Goal: Book appointment/travel/reservation

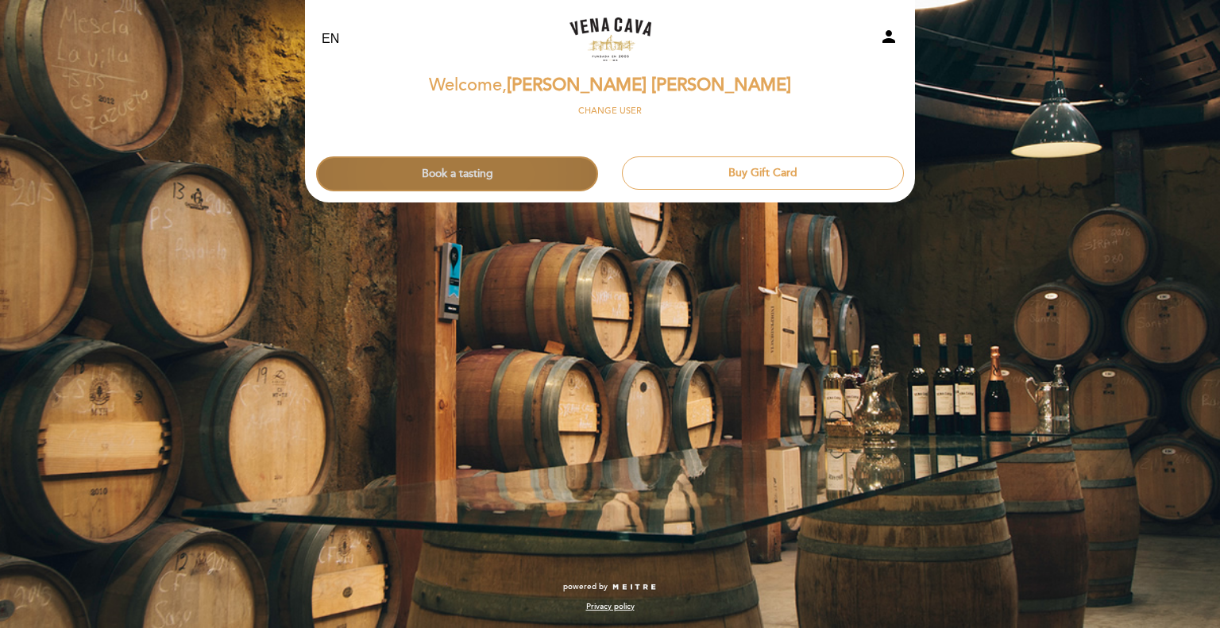
click at [512, 167] on button "Book a tasting" at bounding box center [457, 173] width 282 height 35
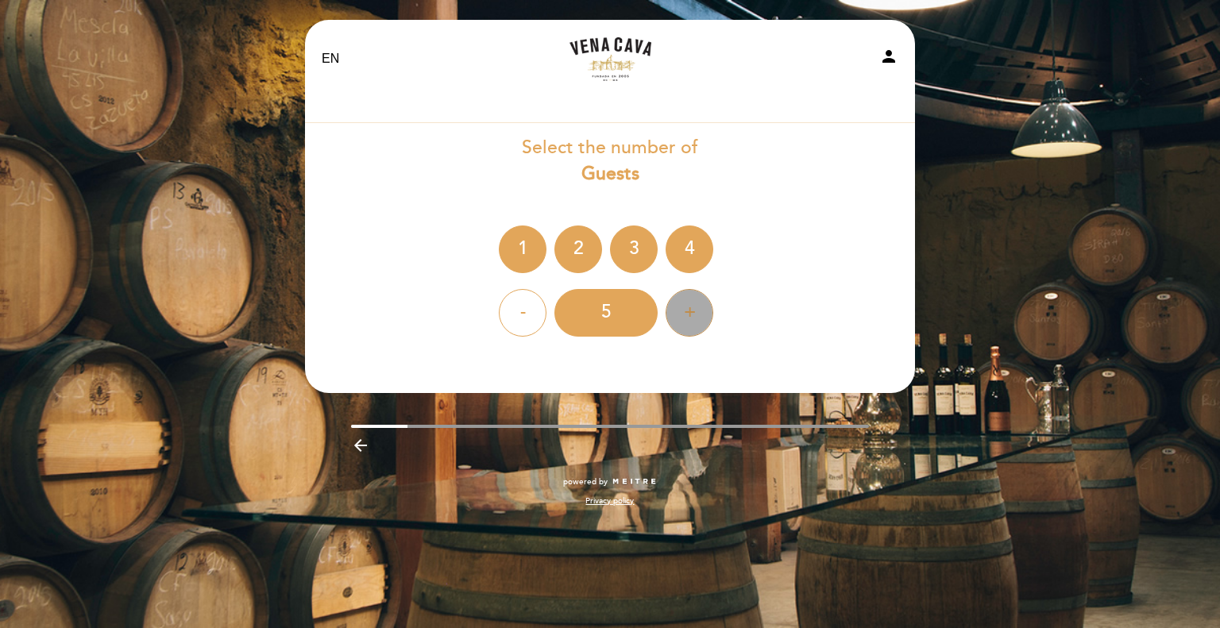
click at [696, 301] on div "+" at bounding box center [690, 313] width 48 height 48
click at [605, 298] on div "6" at bounding box center [605, 313] width 103 height 48
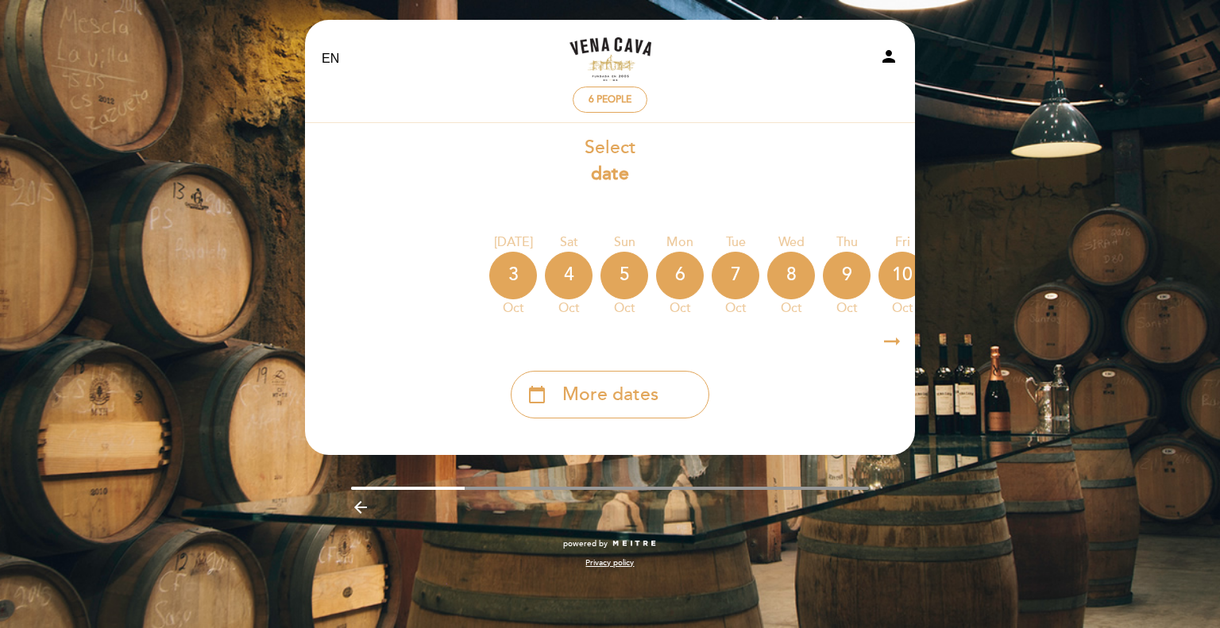
click at [893, 343] on icon "arrow_right_alt" at bounding box center [892, 342] width 24 height 34
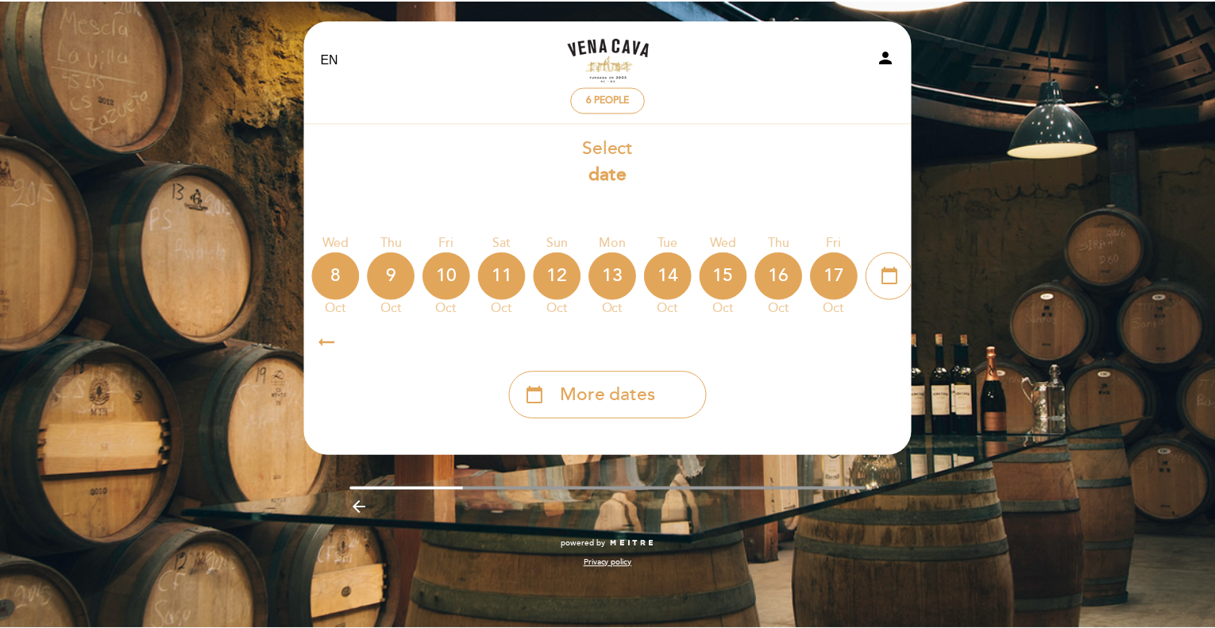
scroll to position [0, 463]
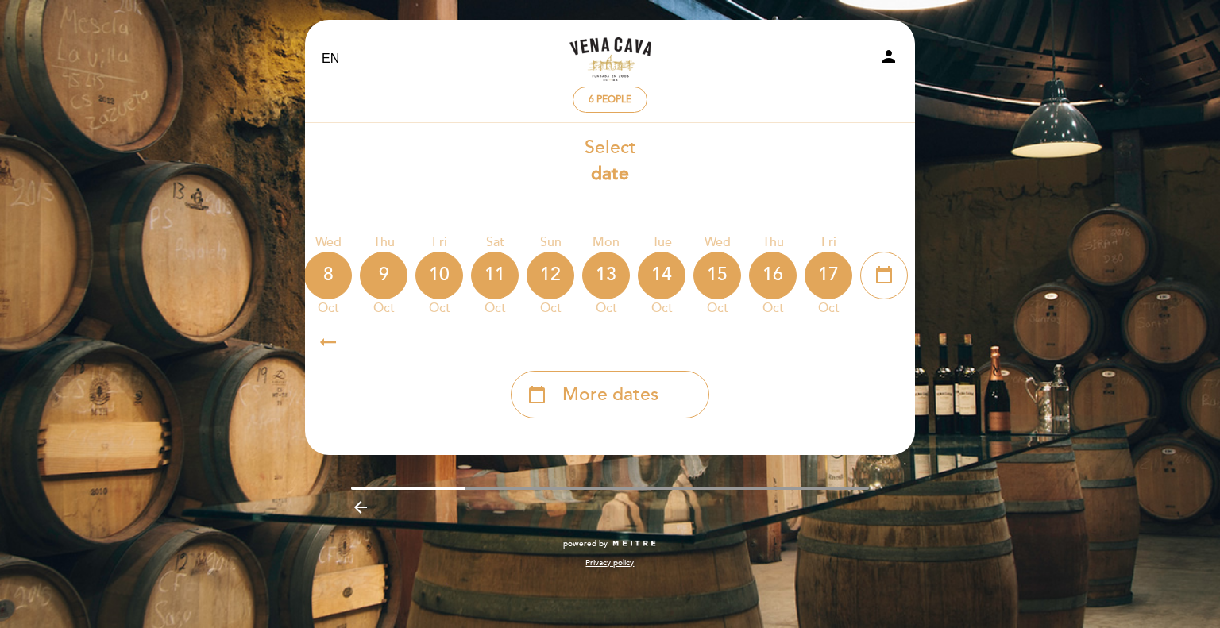
click at [893, 343] on icon "arrow_right_alt" at bounding box center [892, 342] width 24 height 34
click at [877, 265] on icon "calendar_today" at bounding box center [884, 274] width 19 height 27
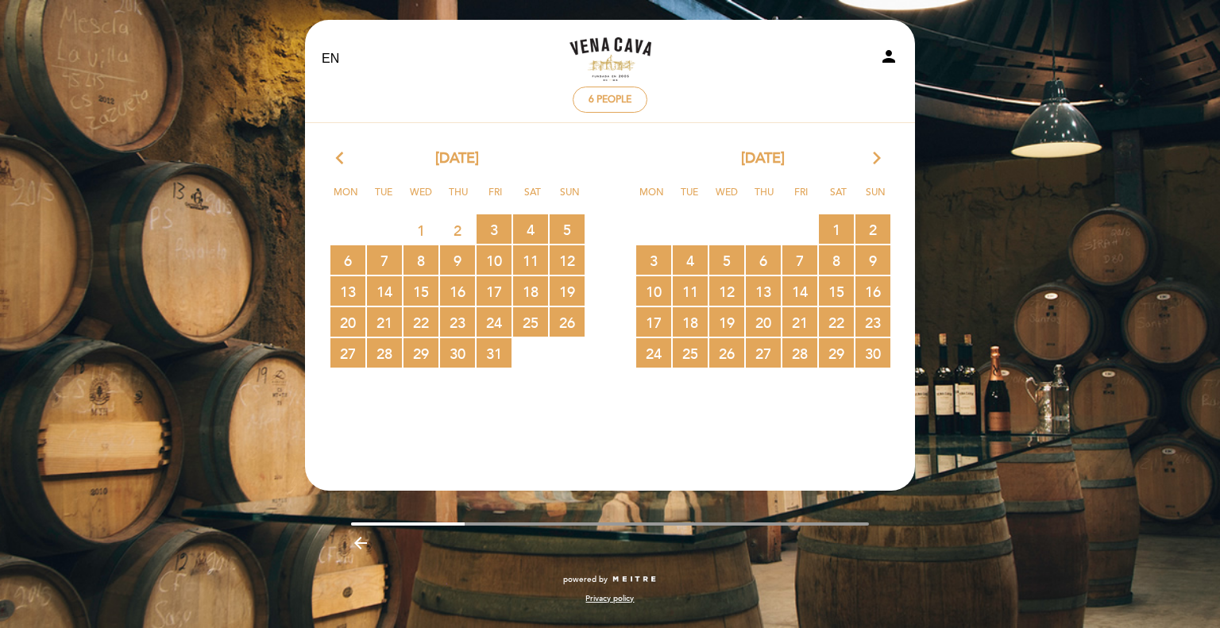
drag, startPoint x: 541, startPoint y: 315, endPoint x: 499, endPoint y: 389, distance: 85.7
click at [499, 389] on calendar-double "arrow_back_ios [DATE] arrow_forward_ios Mon Tue Wed Thu Fri Sat Sun 29 30 1 2 3…" at bounding box center [610, 292] width 612 height 287
click at [496, 325] on span "24 RESERVATIONS AVAILABLE" at bounding box center [494, 321] width 35 height 29
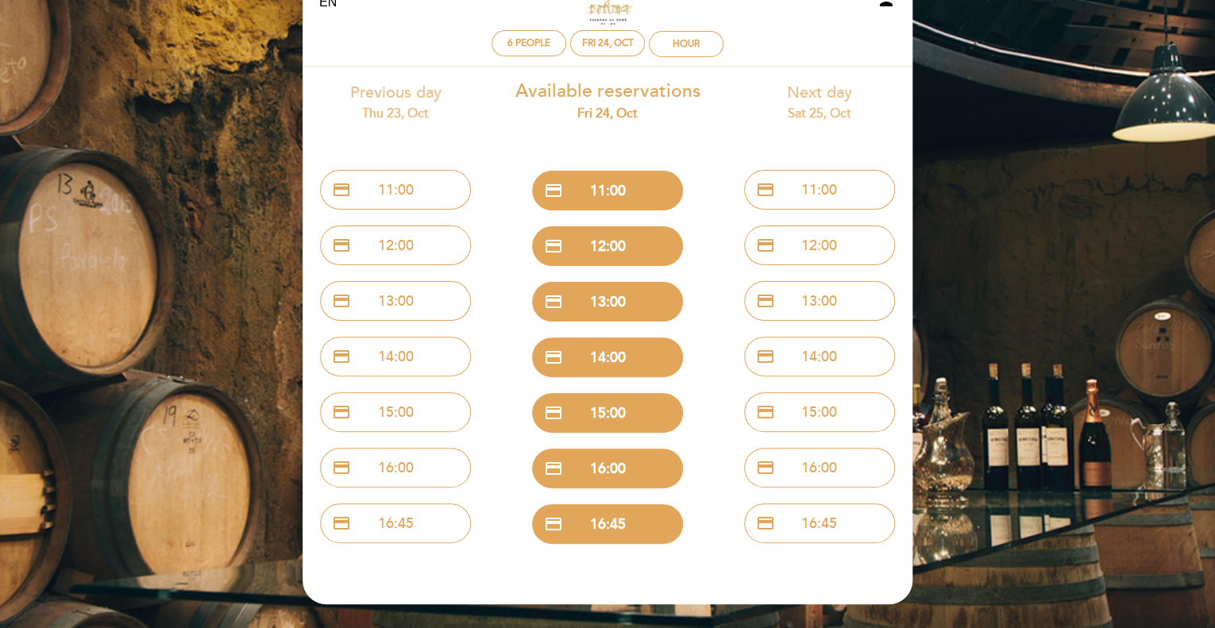
scroll to position [54, 0]
